Goal: Task Accomplishment & Management: Manage account settings

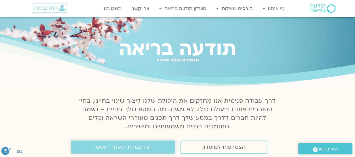
click at [138, 147] on span "התחברות לאיזור האישי" at bounding box center [122, 147] width 57 height 6
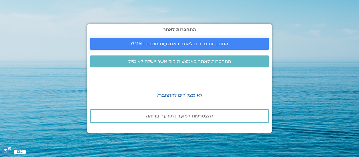
click at [200, 46] on span "התחברות מיידית לאתר באמצעות חשבון GMAIL" at bounding box center [179, 43] width 97 height 5
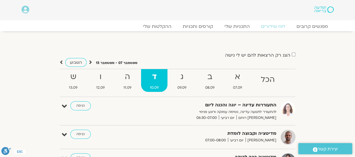
click at [81, 102] on link "כניסה" at bounding box center [80, 105] width 20 height 9
